Goal: Find specific page/section: Find specific page/section

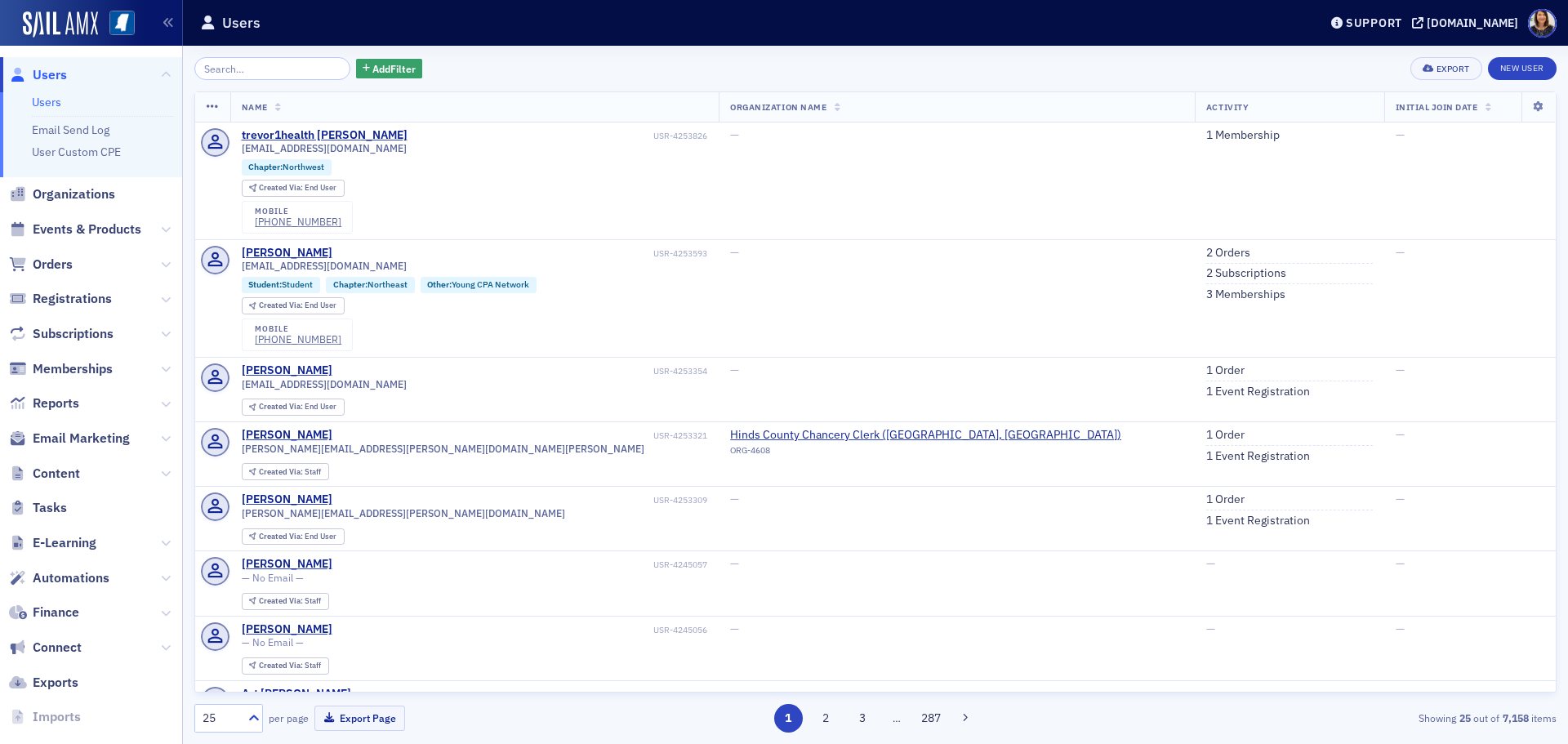
click at [228, 73] on input "search" at bounding box center [272, 69] width 156 height 23
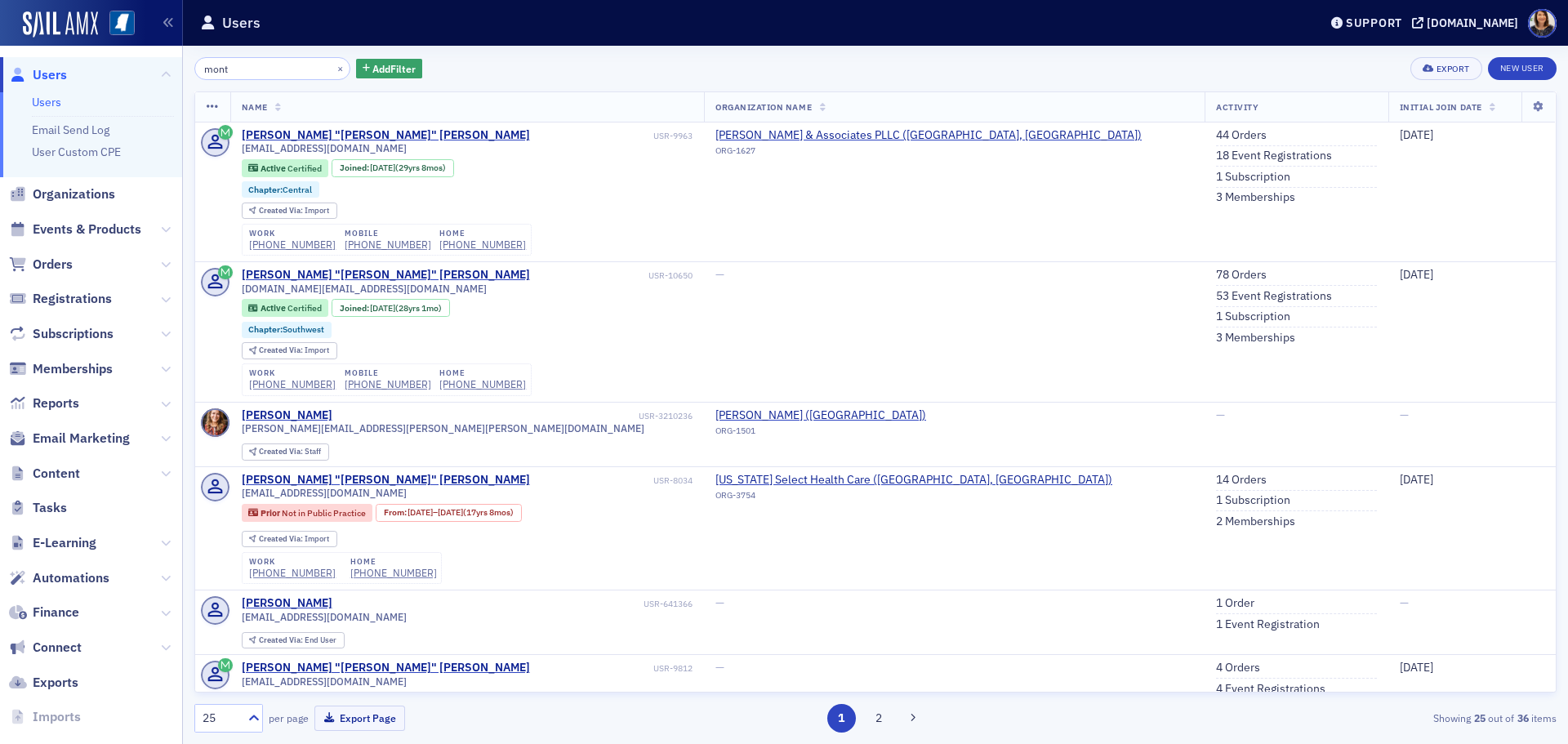
type input "mon"
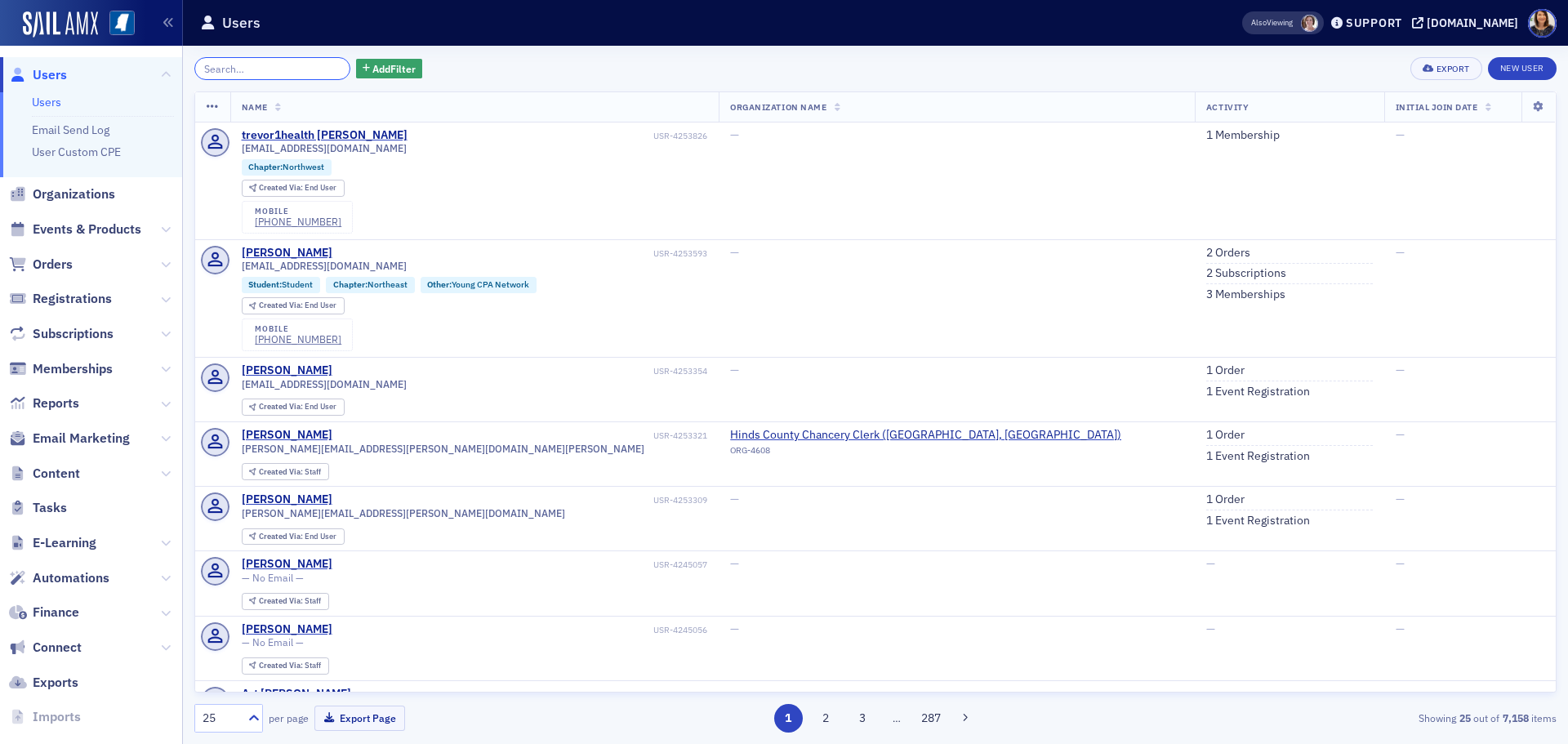
click at [260, 58] on input "search" at bounding box center [272, 69] width 156 height 23
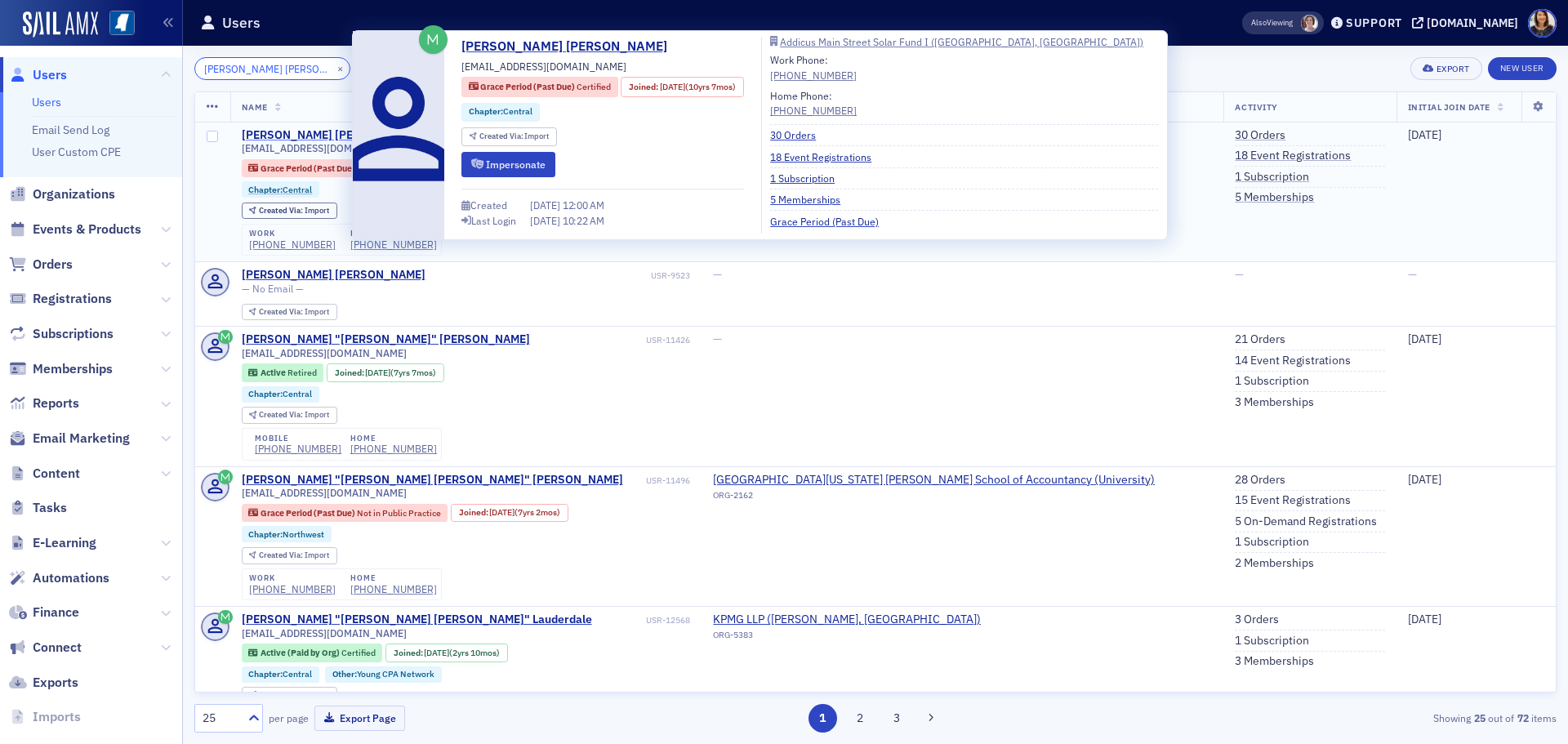
type input "[PERSON_NAME] [PERSON_NAME]"
click at [310, 134] on div "[PERSON_NAME] [PERSON_NAME]" at bounding box center [333, 135] width 184 height 15
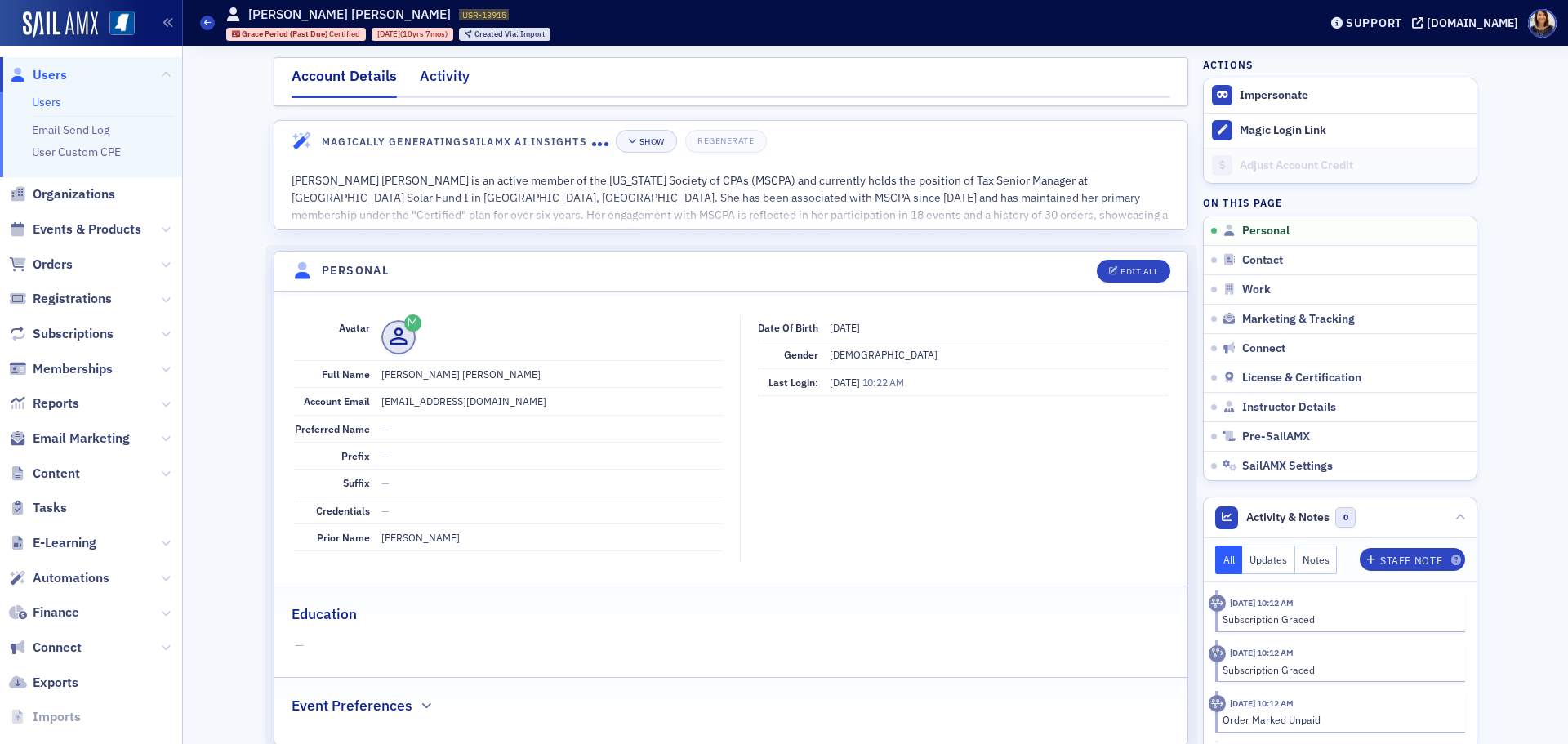
click at [439, 69] on div "Activity" at bounding box center [445, 81] width 50 height 30
